Goal: Task Accomplishment & Management: Manage account settings

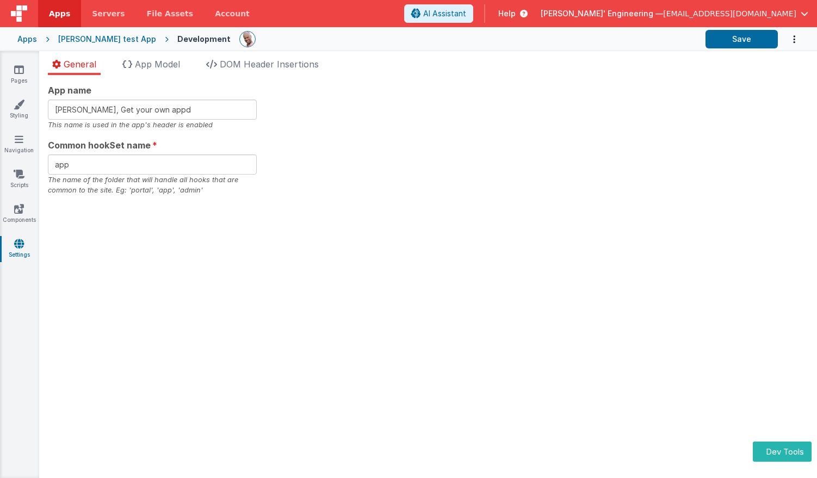
type input "Charles GUI, Get your own app237"
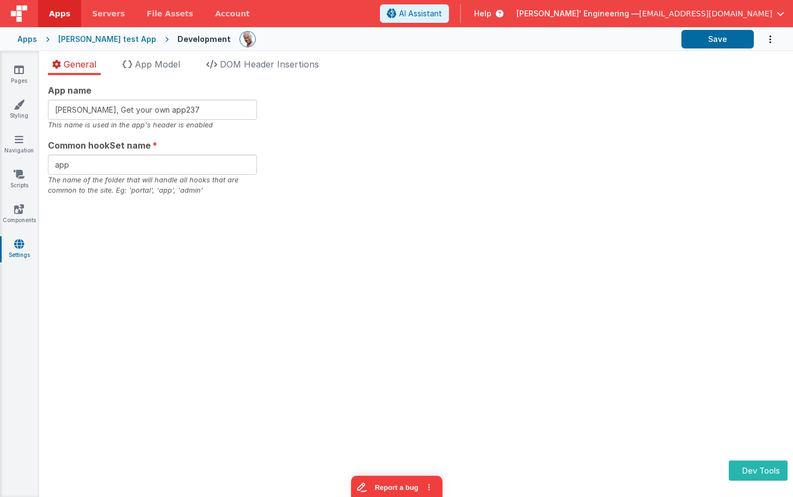
drag, startPoint x: 388, startPoint y: 190, endPoint x: 342, endPoint y: 175, distance: 48.9
click at [387, 190] on div "App name Charles GUI, Get your own app237 This name is used in the app's header…" at bounding box center [416, 140] width 736 height 112
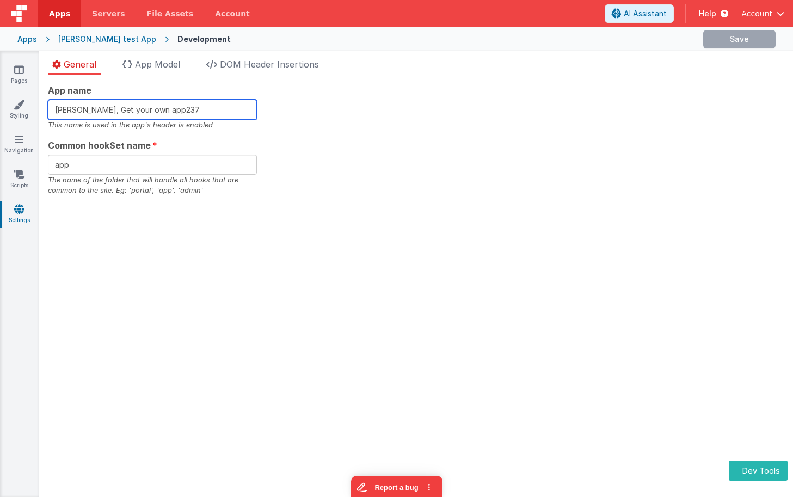
click at [188, 110] on input "Charles GUI, Get your own app237" at bounding box center [152, 110] width 209 height 20
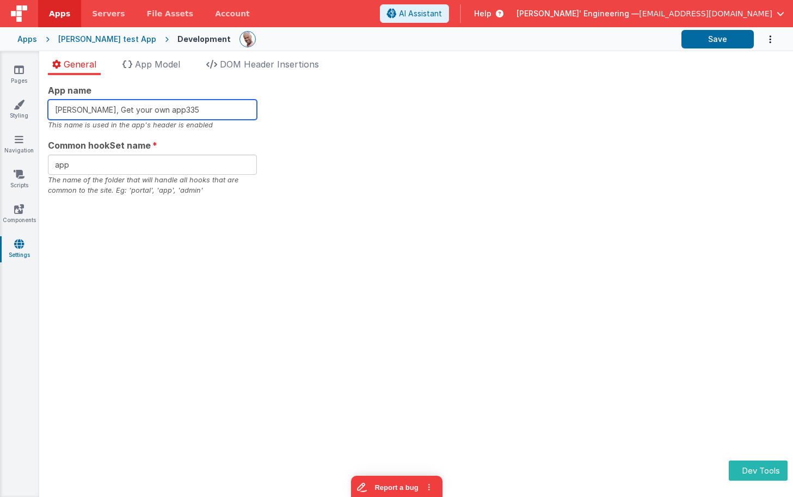
type input "[PERSON_NAME], Get your own app335"
click at [348, 126] on div "App name Charles GUI, Get your own app335 This name is used in the app's header…" at bounding box center [416, 140] width 736 height 112
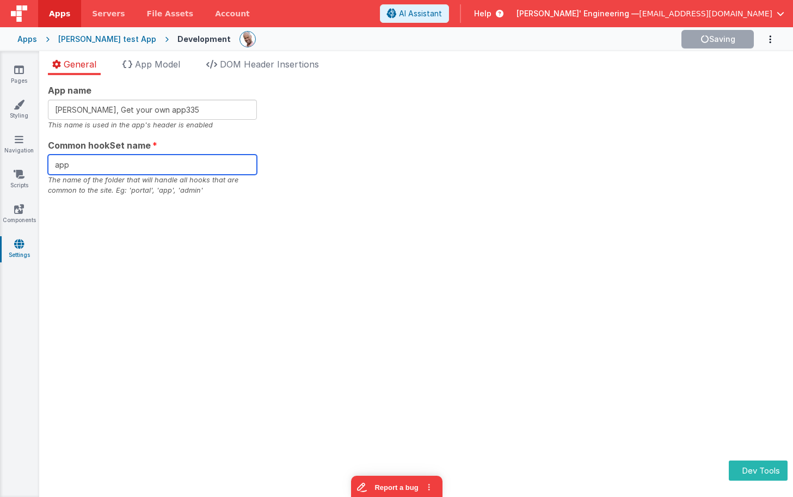
click at [140, 166] on input "app" at bounding box center [152, 165] width 209 height 20
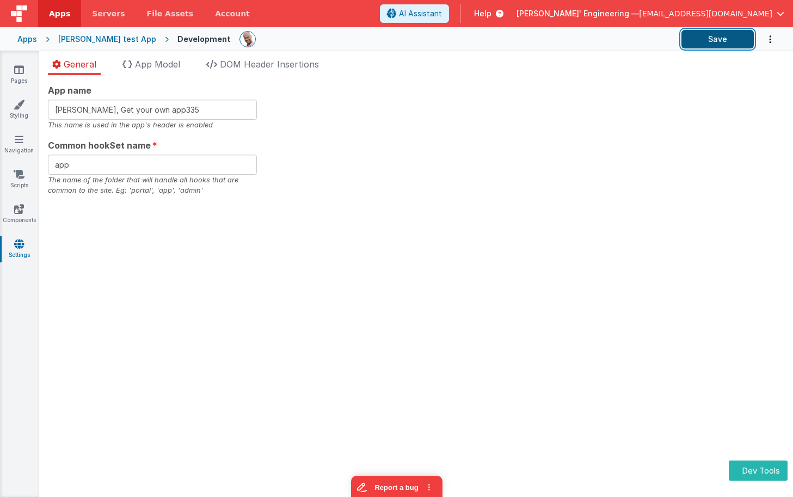
click at [701, 45] on button "Save" at bounding box center [717, 39] width 72 height 19
click at [381, 257] on div "App name Charles GUI, Get your own app335 This name is used in the app's header…" at bounding box center [416, 286] width 754 height 422
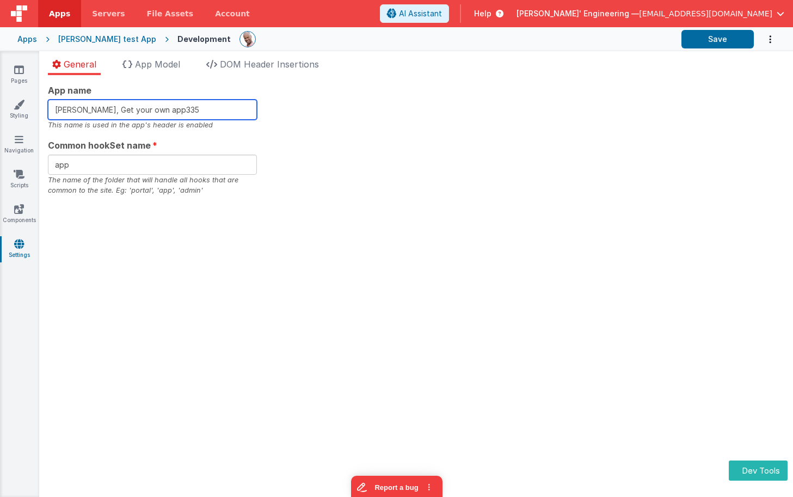
click at [218, 108] on input "[PERSON_NAME], Get your own app335" at bounding box center [152, 110] width 209 height 20
type input "[PERSON_NAME], Get your own app337"
click at [332, 141] on div "App name [PERSON_NAME], Get your own app337 This name is used in the app's head…" at bounding box center [416, 140] width 736 height 112
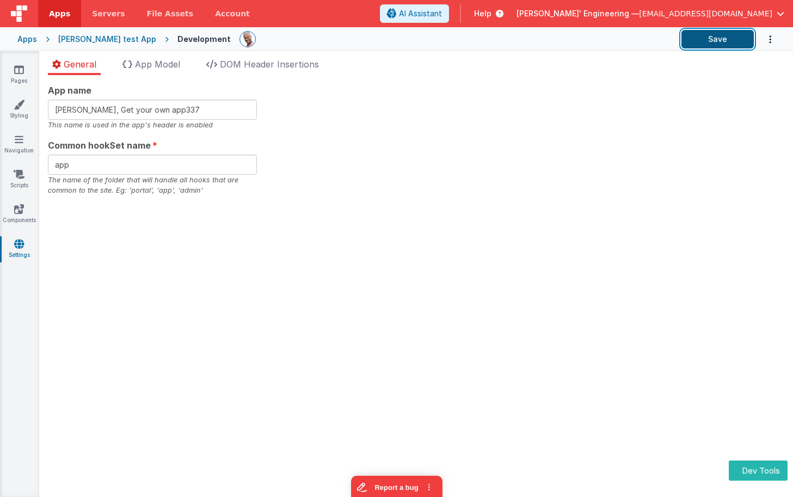
click at [712, 39] on button "Save" at bounding box center [717, 39] width 72 height 19
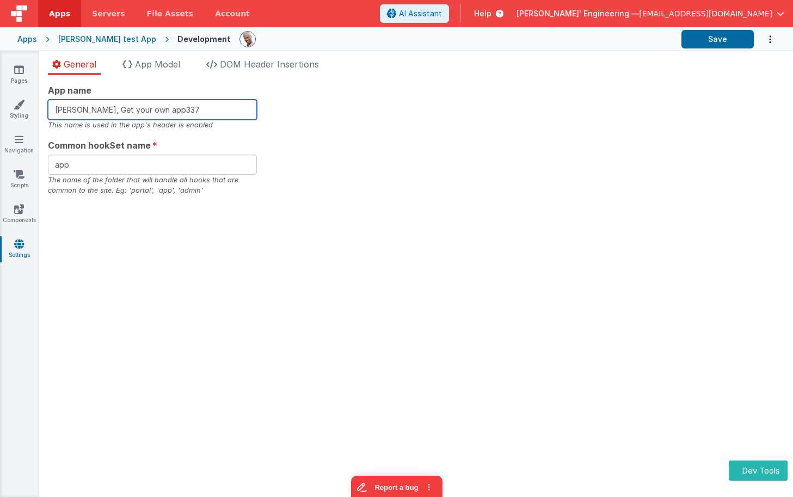
click at [190, 111] on input "[PERSON_NAME], Get your own app337" at bounding box center [152, 110] width 209 height 20
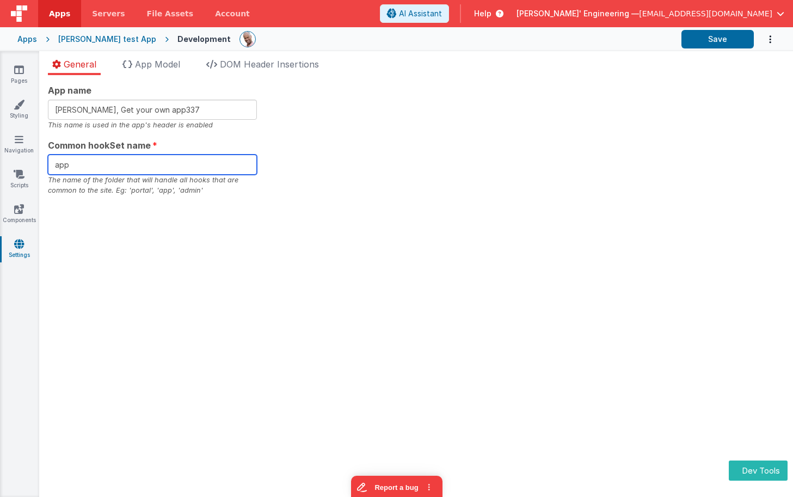
click at [149, 158] on input "app" at bounding box center [152, 165] width 209 height 20
click at [145, 163] on input "app" at bounding box center [152, 165] width 209 height 20
type input "app338"
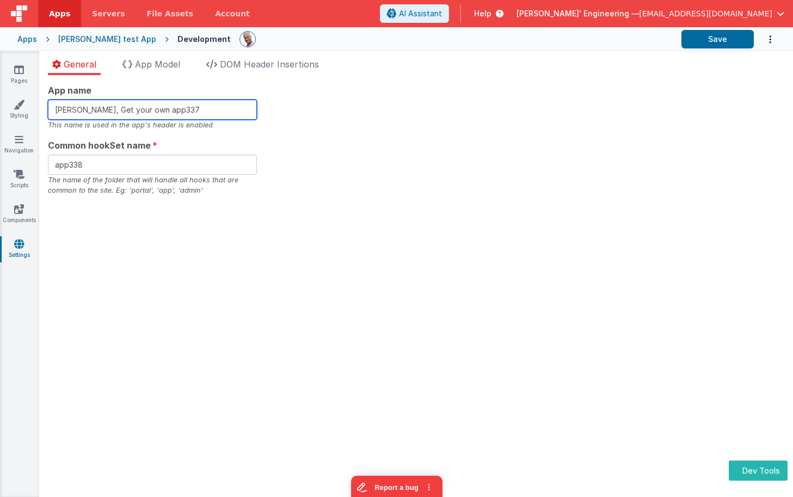
click at [198, 112] on input "[PERSON_NAME], Get your own app337" at bounding box center [152, 110] width 209 height 20
type input "[PERSON_NAME], Get your own app33"
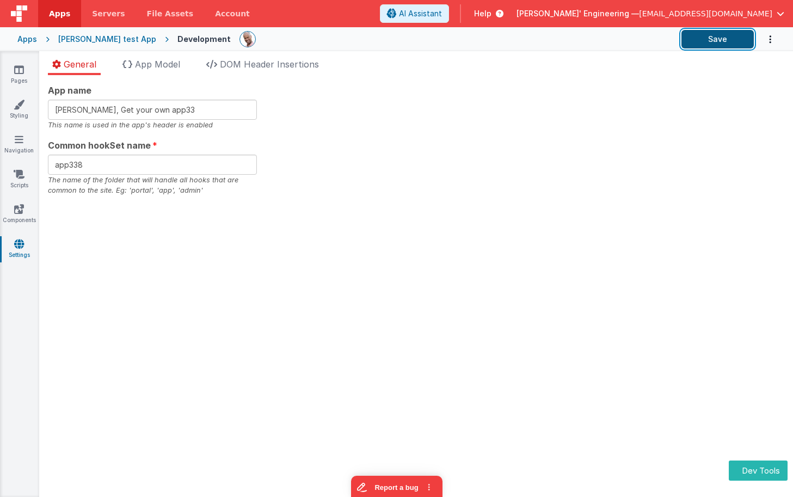
click at [731, 43] on button "Save" at bounding box center [717, 39] width 72 height 19
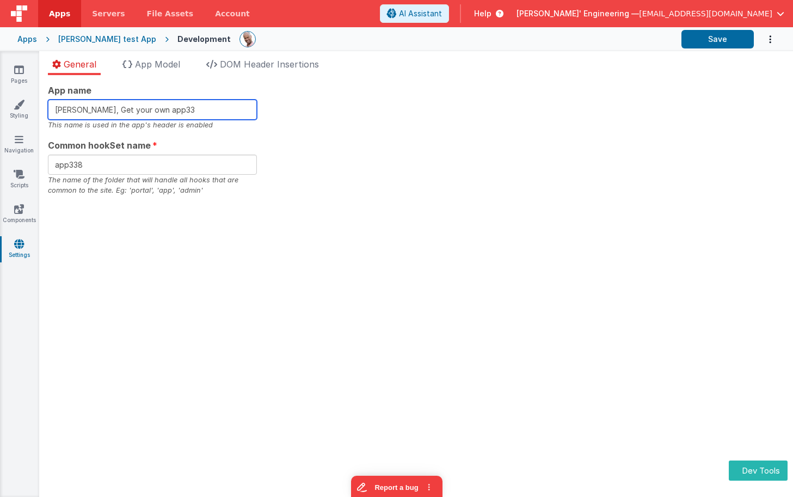
click at [188, 109] on input "[PERSON_NAME], Get your own app33" at bounding box center [152, 110] width 209 height 20
click at [485, 102] on div "App name Charles GUI, Get your own app33 This name is used in the app's header …" at bounding box center [416, 140] width 736 height 112
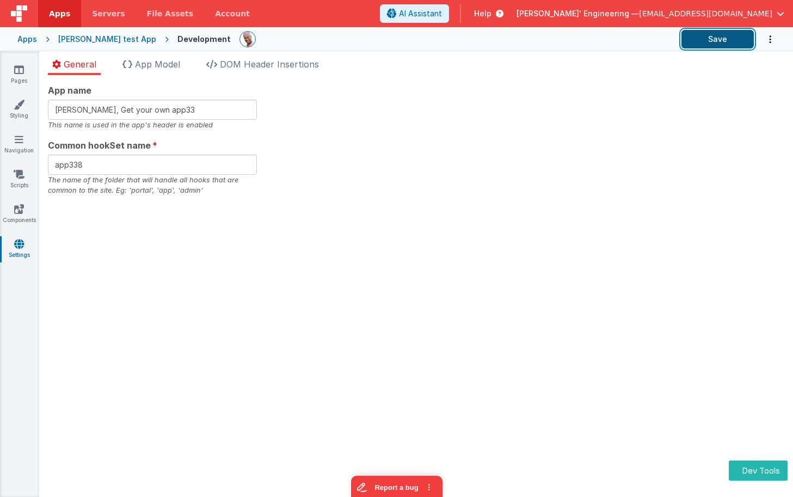
click at [722, 46] on button "Save" at bounding box center [717, 39] width 72 height 19
click at [697, 57] on div "General App Model DOM Header Insertions App name Charles GUI, Get your own app3…" at bounding box center [416, 274] width 754 height 446
click at [716, 39] on button "Save" at bounding box center [717, 39] width 72 height 19
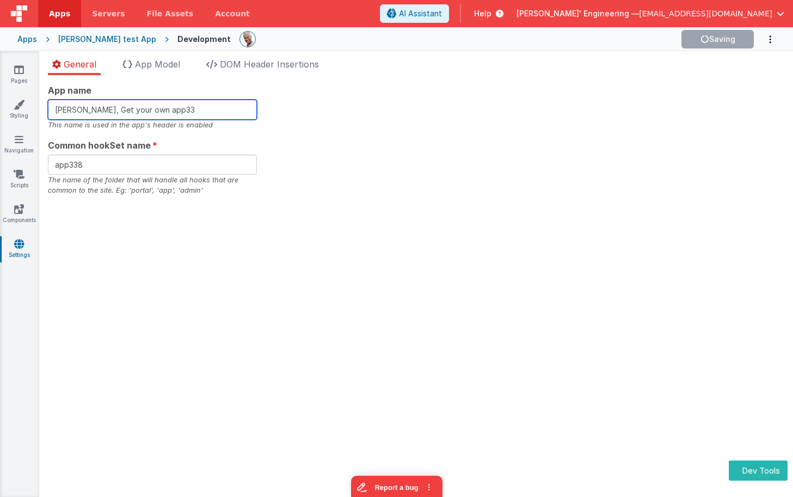
click at [186, 116] on input "[PERSON_NAME], Get your own app33" at bounding box center [152, 110] width 209 height 20
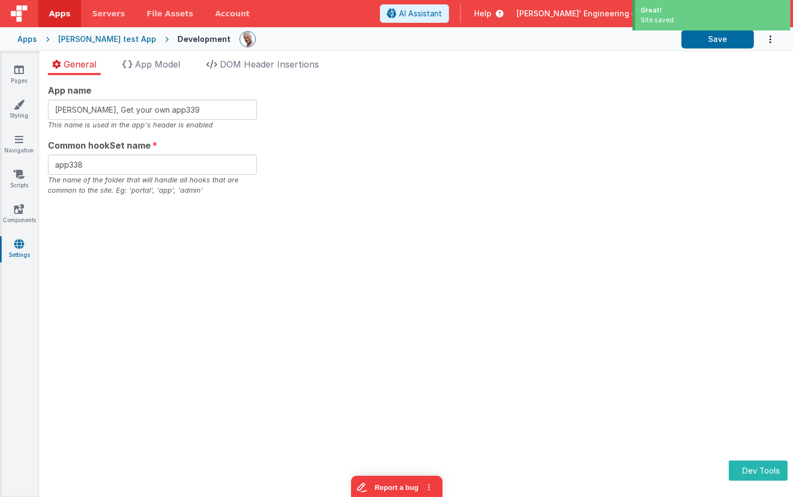
drag, startPoint x: 566, startPoint y: 71, endPoint x: 709, endPoint y: 58, distance: 143.2
click at [566, 71] on ul "General App Model DOM Header Insertions" at bounding box center [416, 66] width 754 height 17
click at [718, 47] on button "Save" at bounding box center [717, 39] width 72 height 19
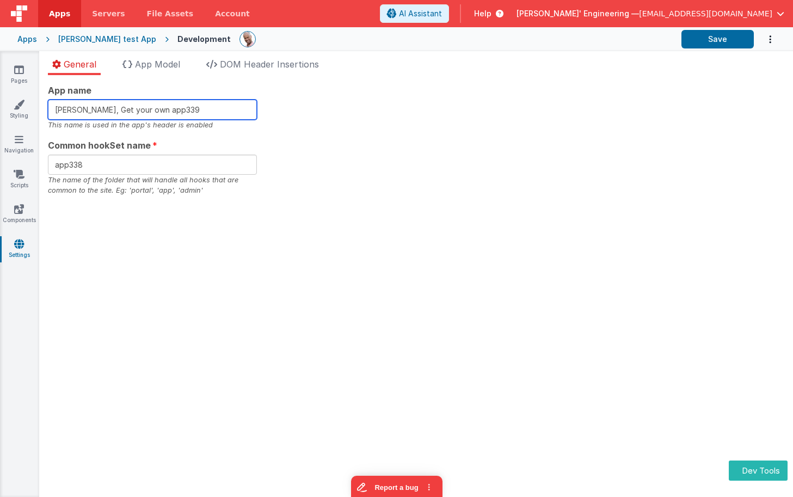
click at [217, 112] on input "Charles GUI, Get your own app339" at bounding box center [152, 110] width 209 height 20
type input "Charles GUI, Get your own app340"
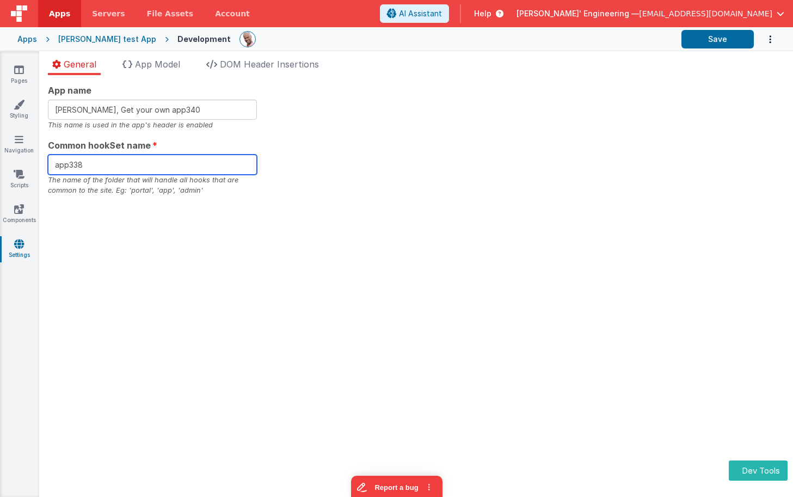
click at [194, 158] on input "app338" at bounding box center [152, 165] width 209 height 20
type input "app340"
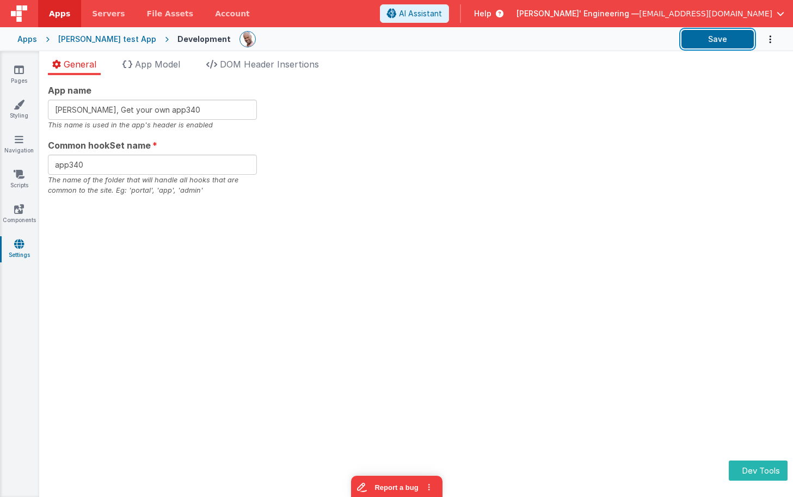
drag, startPoint x: 723, startPoint y: 39, endPoint x: 631, endPoint y: 41, distance: 92.5
click at [723, 39] on button "Save" at bounding box center [717, 39] width 72 height 19
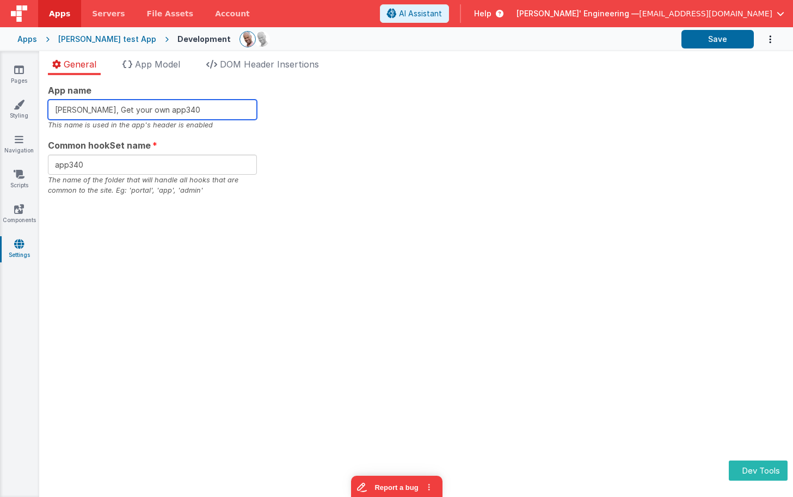
click at [195, 104] on input "Charles GUI, Get your own app340" at bounding box center [152, 110] width 209 height 20
click at [193, 109] on input "Charles GUI, Get your own app340" at bounding box center [152, 110] width 209 height 20
type input "Charles GUI, Get your own app341"
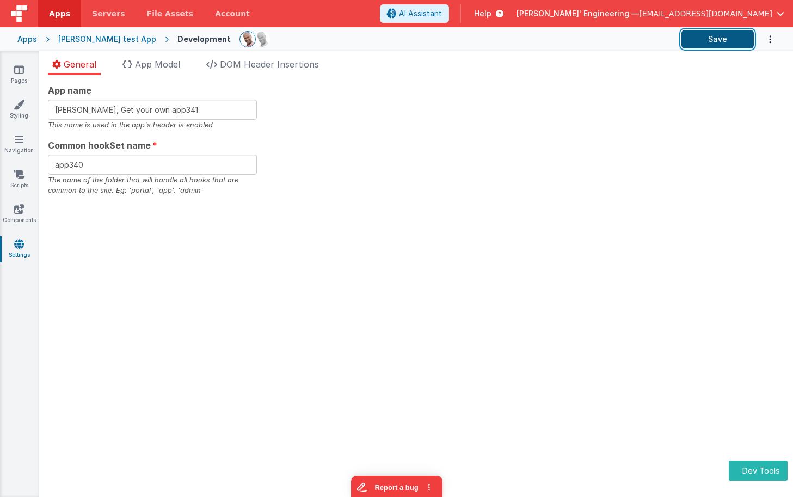
drag, startPoint x: 130, startPoint y: 198, endPoint x: 730, endPoint y: 32, distance: 622.2
click at [730, 32] on button "Save" at bounding box center [717, 39] width 72 height 19
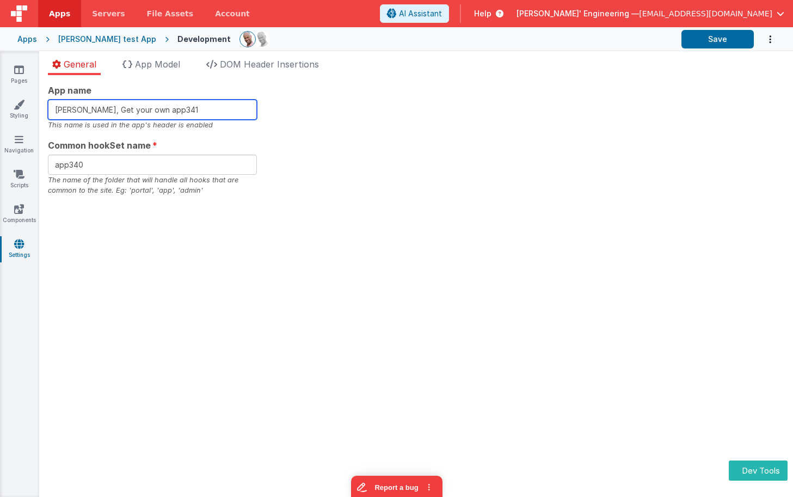
click at [206, 110] on input "Charles GUI, Get your own app341" at bounding box center [152, 110] width 209 height 20
click at [8, 109] on link "Styling" at bounding box center [18, 110] width 39 height 22
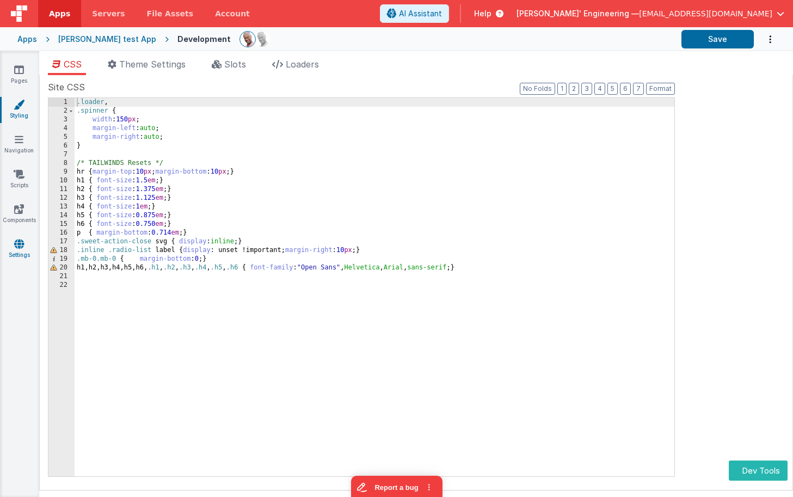
click at [14, 241] on icon at bounding box center [19, 243] width 10 height 11
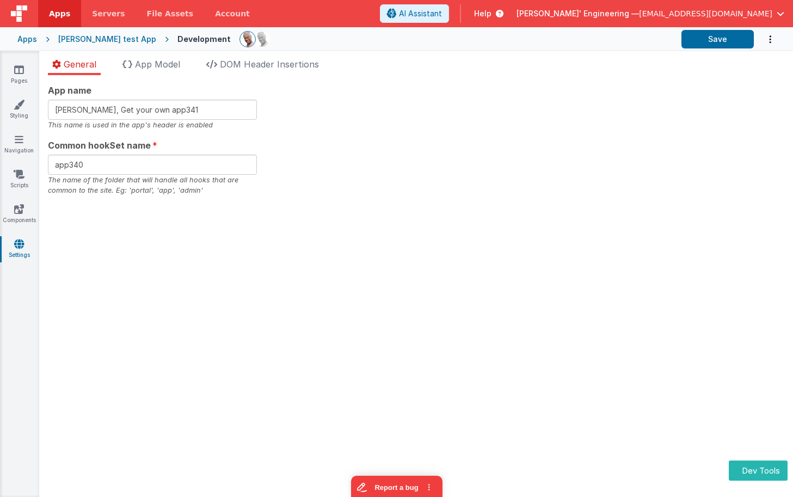
click at [371, 210] on div "App name Charles GUI, Get your own app341 This name is used in the app's header…" at bounding box center [416, 286] width 754 height 422
click at [716, 41] on button "Save" at bounding box center [717, 39] width 72 height 19
click at [109, 38] on div "[PERSON_NAME] test App" at bounding box center [107, 39] width 98 height 11
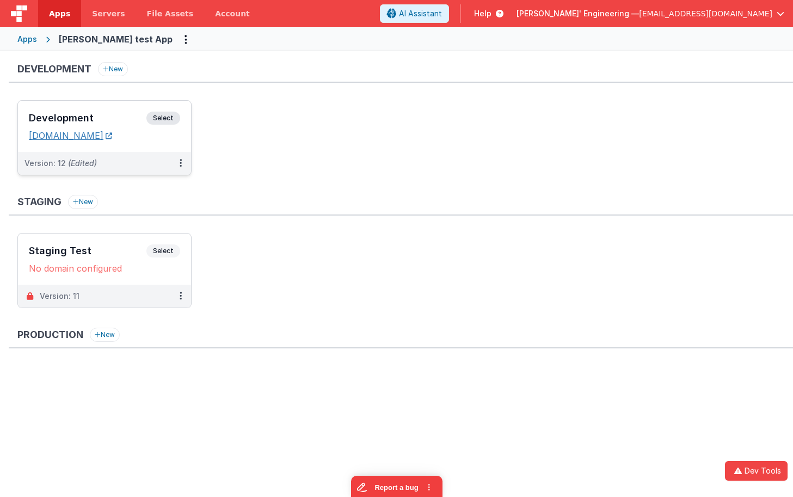
click at [112, 134] on link "charlesguidev.fmbetterforms.com" at bounding box center [70, 135] width 83 height 11
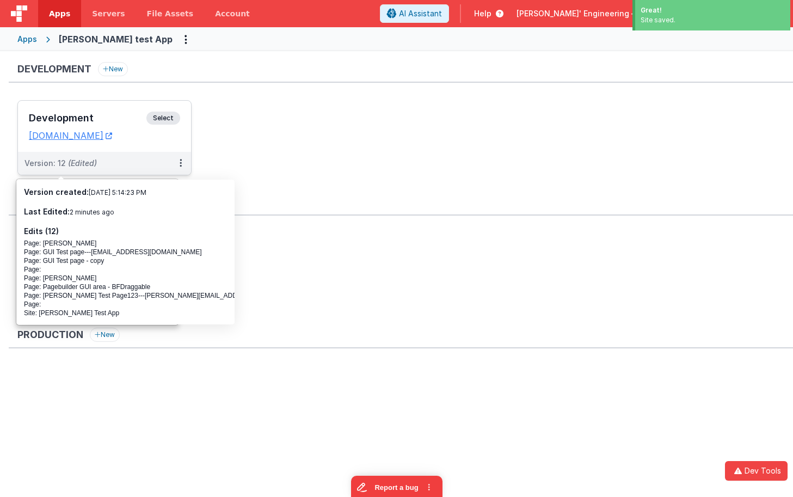
click at [112, 109] on div "Development Select URLs charlesguidev.fmbetterforms.com" at bounding box center [104, 126] width 173 height 51
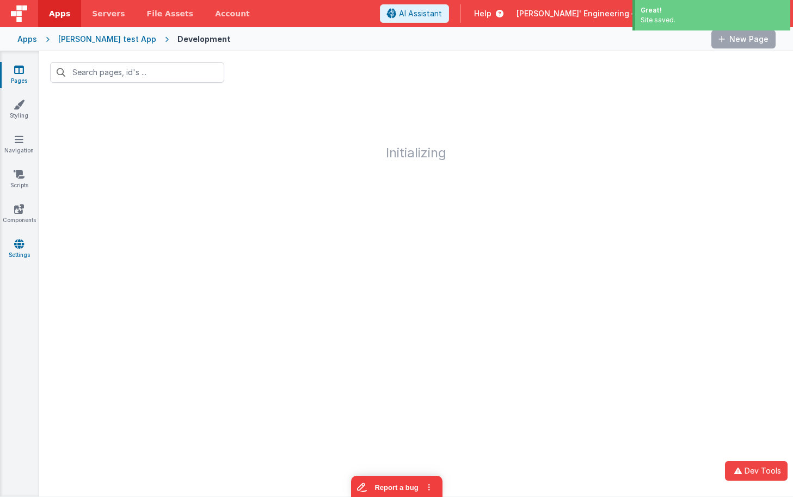
click at [15, 245] on icon at bounding box center [19, 243] width 10 height 11
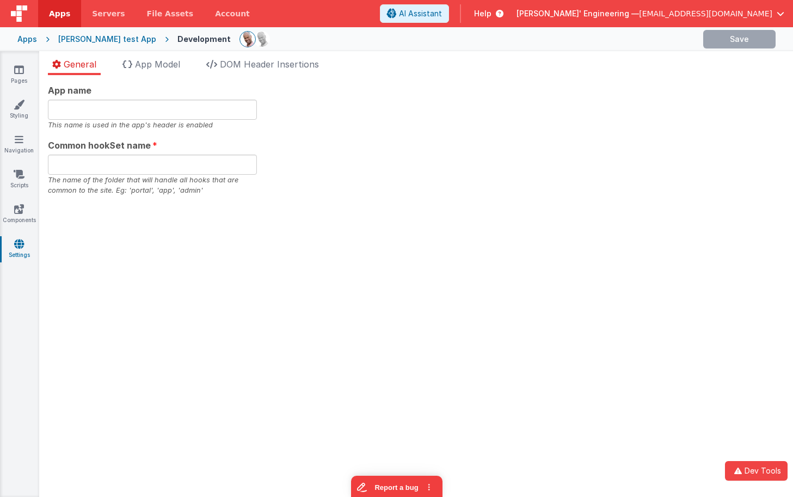
type input "Charles GUI, Get your own app341"
type input "app340"
click at [338, 211] on div "App name Charles GUI, Get your own app341 This name is used in the app's header…" at bounding box center [416, 286] width 754 height 422
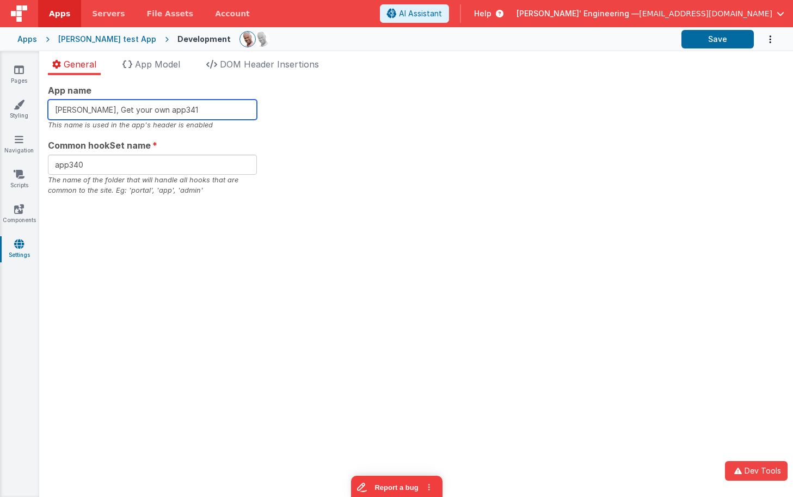
click at [195, 110] on input "Charles GUI, Get your own app341" at bounding box center [152, 110] width 209 height 20
click at [381, 164] on div "App name Charles GUI, Get your own app345 This name is used in the app's header…" at bounding box center [416, 140] width 736 height 112
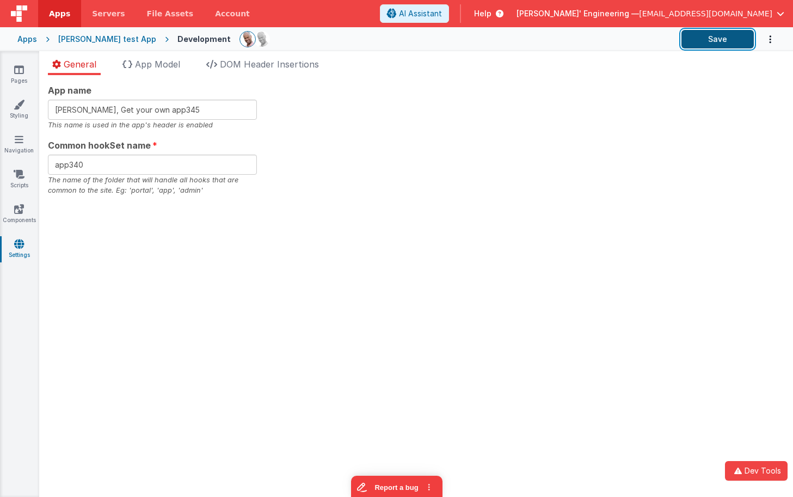
click at [720, 40] on button "Save" at bounding box center [717, 39] width 72 height 19
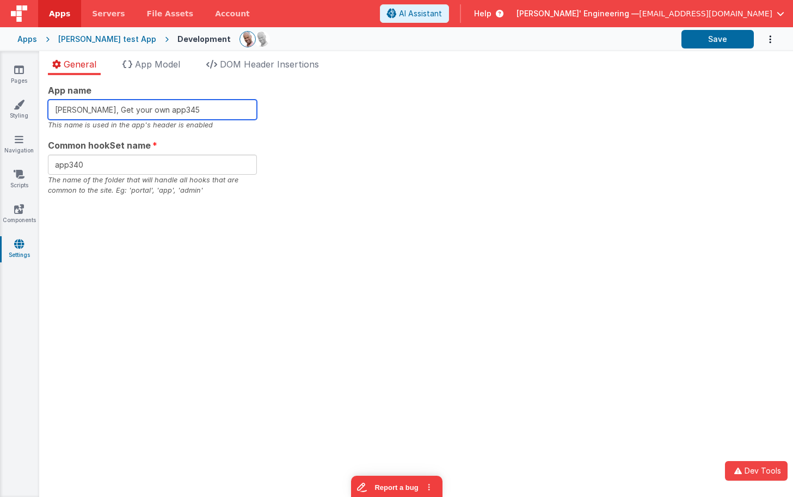
click at [202, 109] on input "Charles GUI, Get your own app345" at bounding box center [152, 110] width 209 height 20
click at [440, 230] on div "App name Charles GUI, Get your own app346 This name is used in the app's header…" at bounding box center [416, 286] width 754 height 422
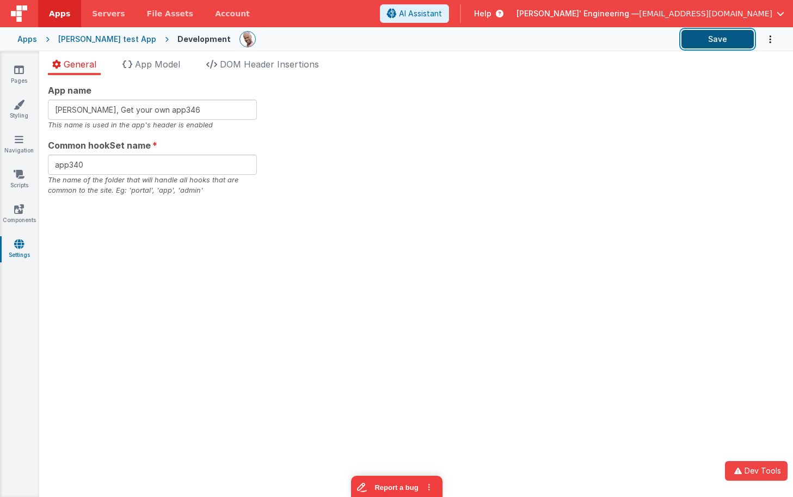
click at [727, 38] on button "Save" at bounding box center [717, 39] width 72 height 19
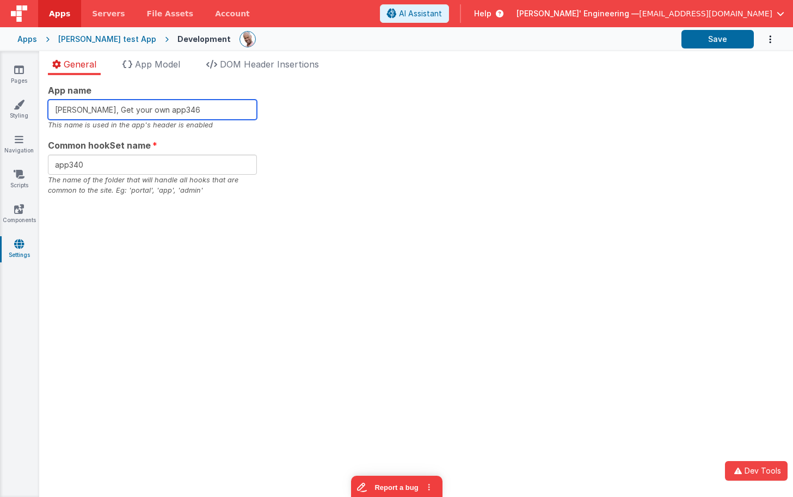
click at [198, 107] on input "Charles GUI, Get your own app346" at bounding box center [152, 110] width 209 height 20
type input "Charles GUI, Get your own app346sdasdfsd"
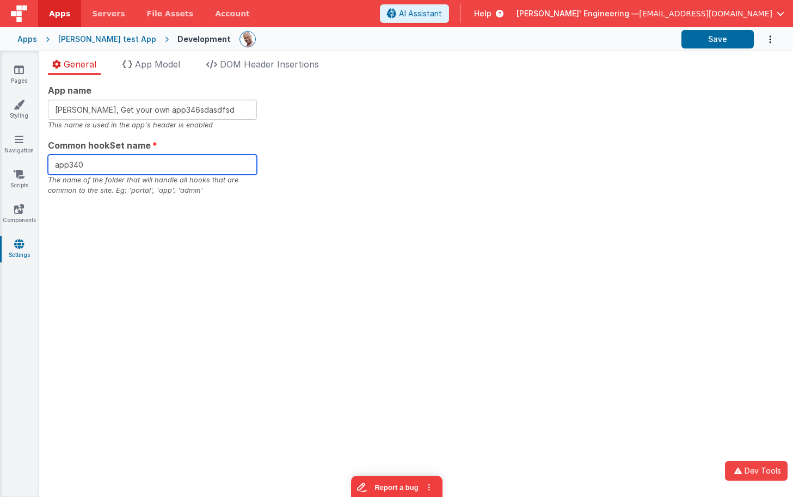
drag, startPoint x: 188, startPoint y: 163, endPoint x: 197, endPoint y: 163, distance: 9.3
click at [188, 163] on input "app340" at bounding box center [152, 165] width 209 height 20
type input "app340asdf"
click at [500, 159] on div "App name Charles GUI, Get your own app346sdasdfsd This name is used in the app'…" at bounding box center [416, 140] width 736 height 112
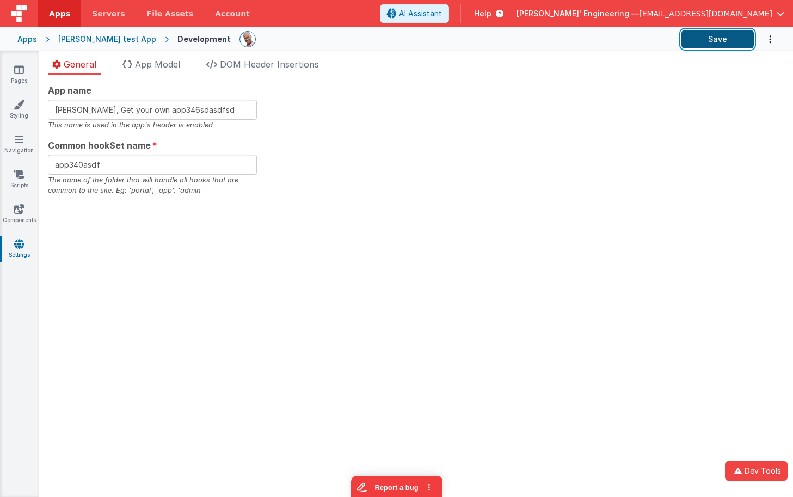
click at [735, 43] on button "Save" at bounding box center [717, 39] width 72 height 19
click at [19, 241] on icon at bounding box center [19, 243] width 10 height 11
click at [718, 39] on button "Save" at bounding box center [718, 39] width 72 height 19
click at [429, 183] on div "App name Charles GUI, Get your own app346sdasdfsd This name is used in the app'…" at bounding box center [416, 140] width 737 height 112
click at [264, 71] on li "DOM Header Insertions" at bounding box center [262, 66] width 121 height 17
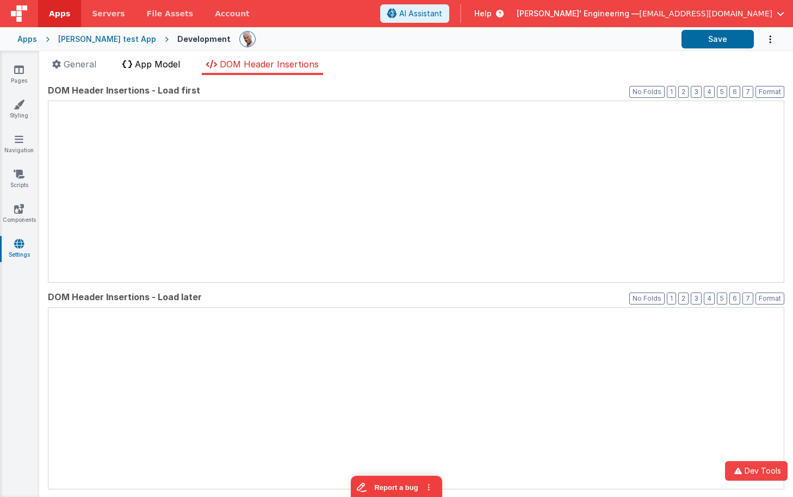
click at [146, 63] on span "App Model" at bounding box center [157, 64] width 45 height 11
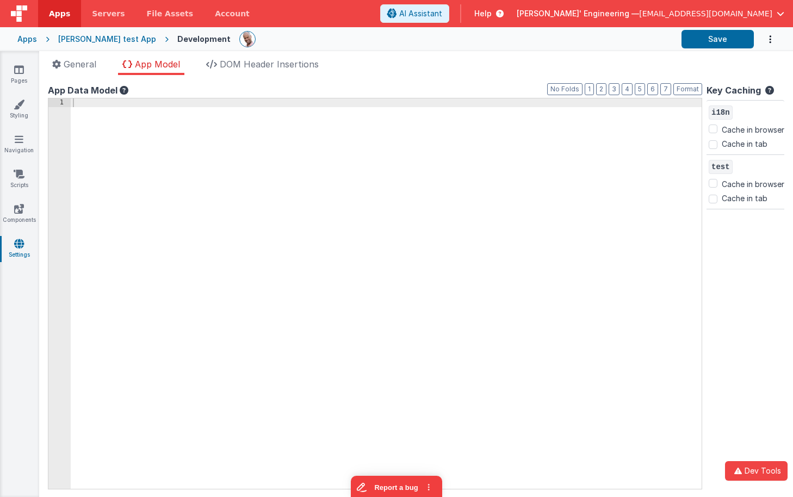
click at [484, 60] on ul "General App Model DOM Header Insertions" at bounding box center [416, 66] width 754 height 17
drag, startPoint x: 104, startPoint y: 167, endPoint x: 108, endPoint y: 157, distance: 10.2
click at [104, 167] on div at bounding box center [386, 302] width 631 height 408
click at [87, 67] on span "General" at bounding box center [80, 64] width 33 height 11
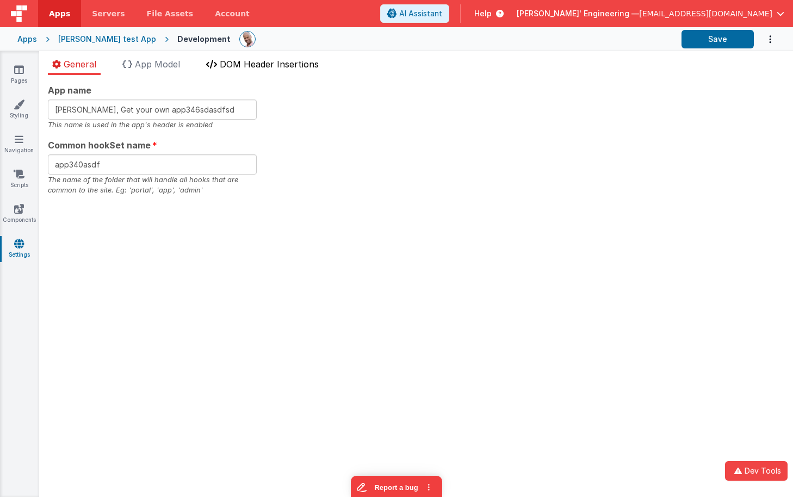
click at [272, 64] on span "DOM Header Insertions" at bounding box center [269, 64] width 99 height 11
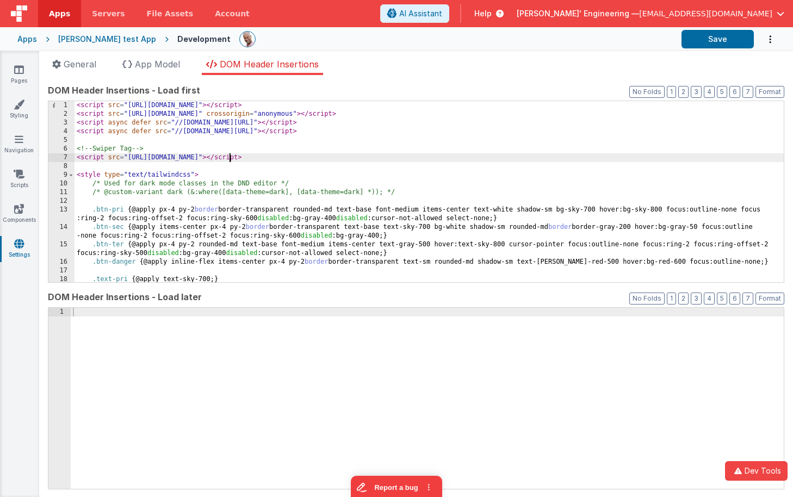
click at [230, 157] on div "< script src = "https://cdn.tailwindcss.com?plugins=forms,typography" > </ scri…" at bounding box center [430, 200] width 710 height 199
click at [171, 66] on span "App Model" at bounding box center [157, 64] width 45 height 11
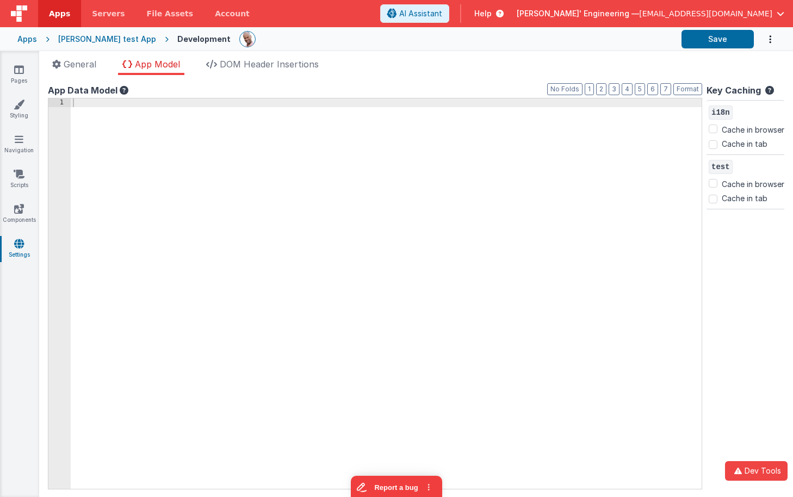
click at [185, 215] on div at bounding box center [386, 302] width 631 height 408
click at [18, 70] on icon at bounding box center [19, 69] width 10 height 11
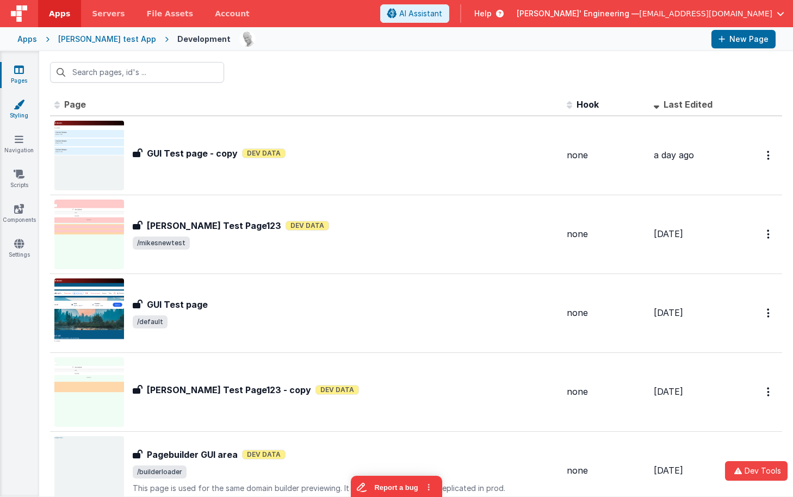
click at [16, 107] on icon at bounding box center [19, 104] width 11 height 11
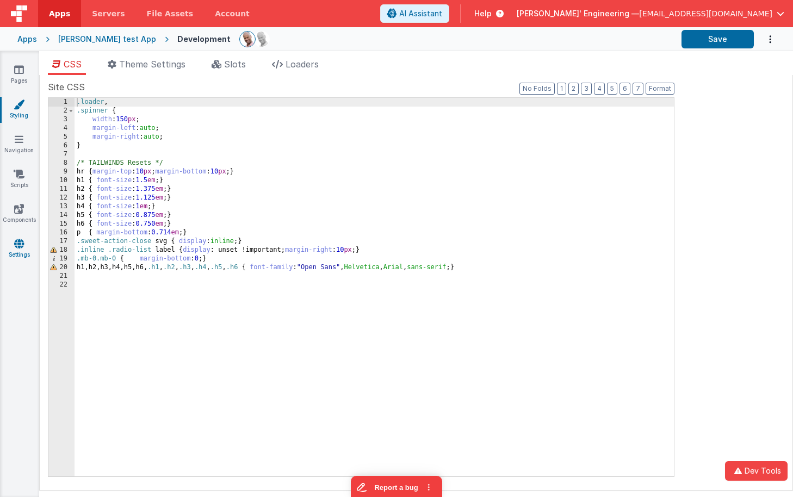
click at [22, 242] on icon at bounding box center [19, 243] width 10 height 11
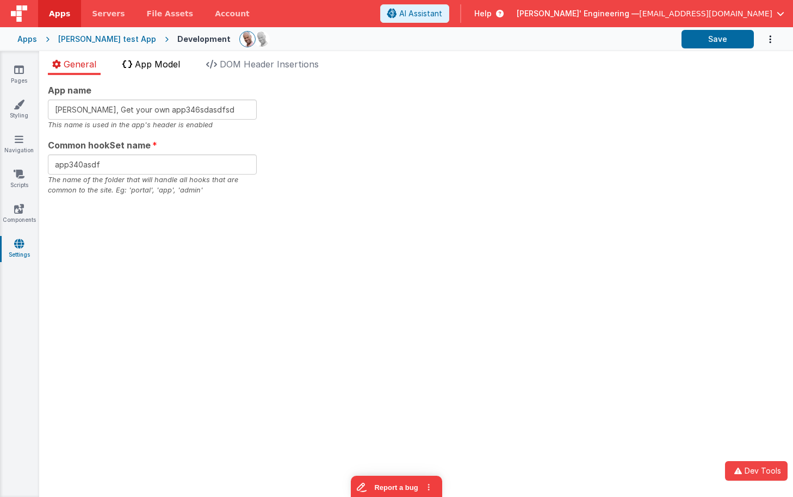
click at [168, 61] on span "App Model" at bounding box center [157, 64] width 45 height 11
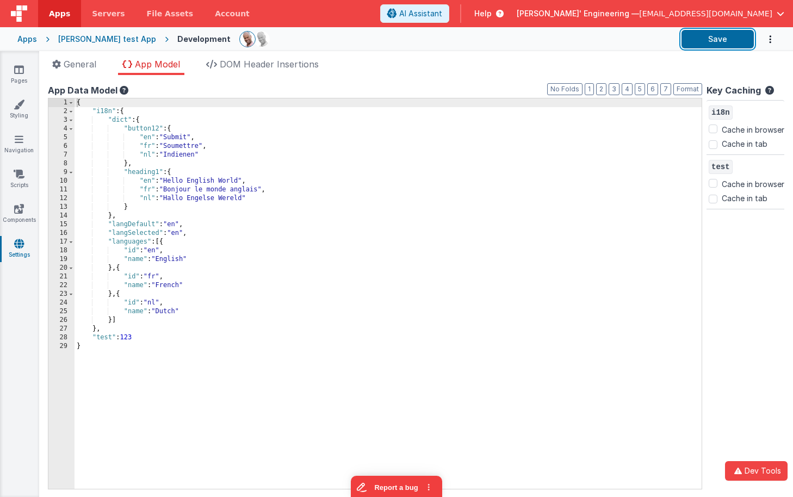
drag, startPoint x: 704, startPoint y: 41, endPoint x: 625, endPoint y: 63, distance: 81.3
click at [704, 41] on button "Save" at bounding box center [718, 39] width 72 height 19
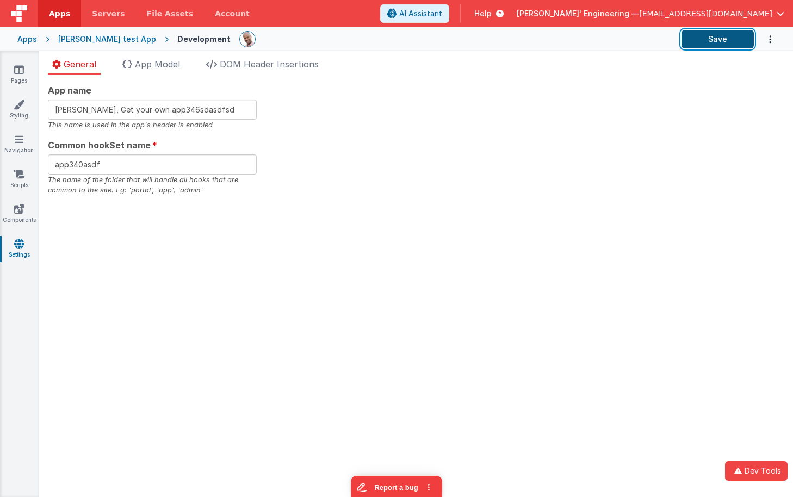
click at [738, 41] on button "Save" at bounding box center [718, 39] width 72 height 19
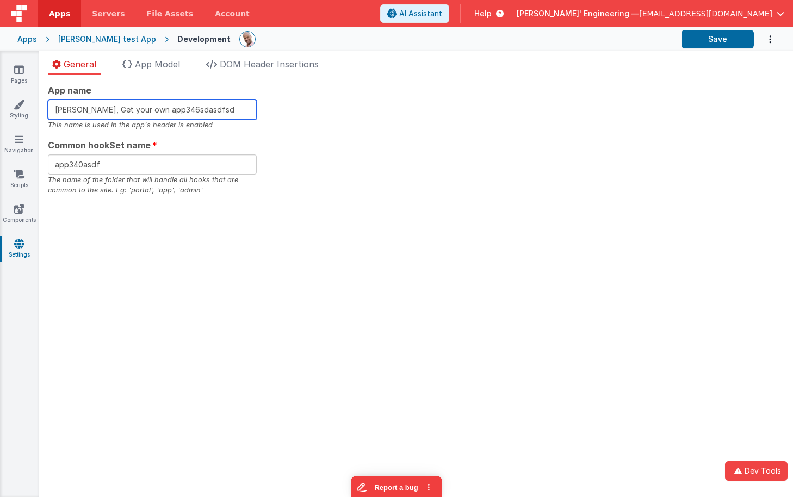
click at [224, 107] on input "Charles GUI, Get your own app346sdasdfsd" at bounding box center [152, 110] width 209 height 20
drag, startPoint x: 224, startPoint y: 108, endPoint x: 166, endPoint y: 109, distance: 57.7
click at [166, 109] on input "Charles GUI, Get your own app346sdasdfsd" at bounding box center [152, 110] width 209 height 20
type input "Charles GUI, Get your own app347"
drag, startPoint x: 328, startPoint y: 162, endPoint x: 582, endPoint y: 102, distance: 261.6
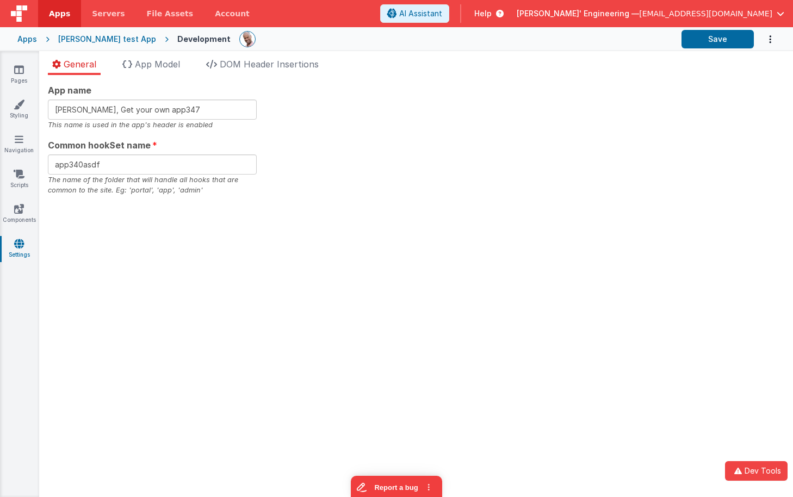
click at [328, 162] on div "App name Charles GUI, Get your own app347 This name is used in the app's header…" at bounding box center [416, 140] width 737 height 112
click at [712, 35] on button "Save" at bounding box center [718, 39] width 72 height 19
click at [710, 32] on button "Save" at bounding box center [718, 39] width 72 height 19
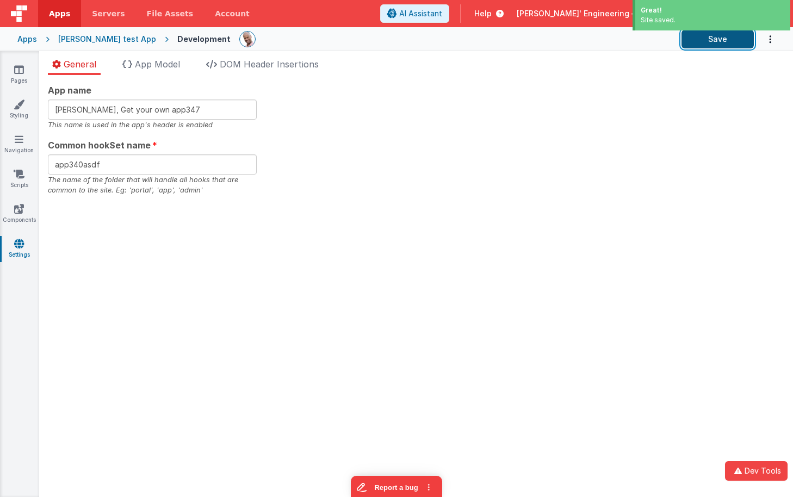
click at [707, 38] on button "Save" at bounding box center [718, 39] width 72 height 19
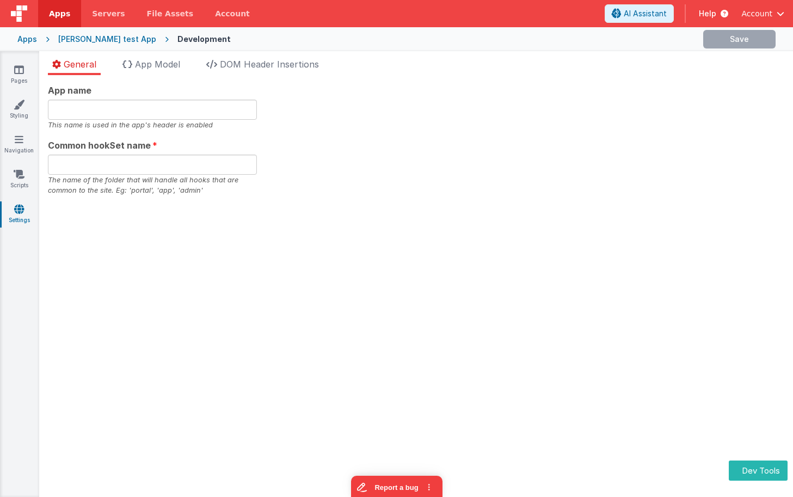
type input "[PERSON_NAME], Get your own app340"
type input "app340"
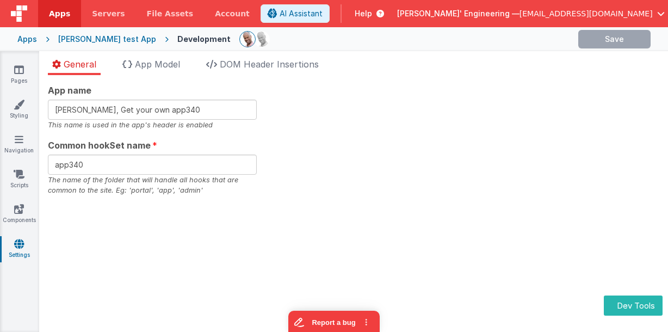
type input "[PERSON_NAME], Get your own app341"
click at [423, 103] on div "App name [PERSON_NAME], Get your own app341 This name is used in the app's head…" at bounding box center [354, 140] width 612 height 112
click at [17, 112] on link "Styling" at bounding box center [18, 110] width 39 height 22
